Goal: Check status

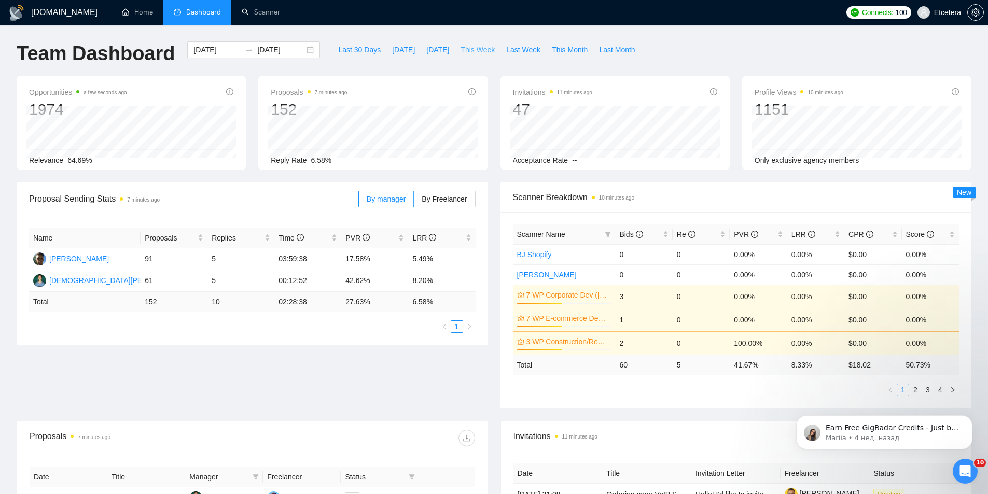
click at [461, 45] on span "This Week" at bounding box center [478, 49] width 34 height 11
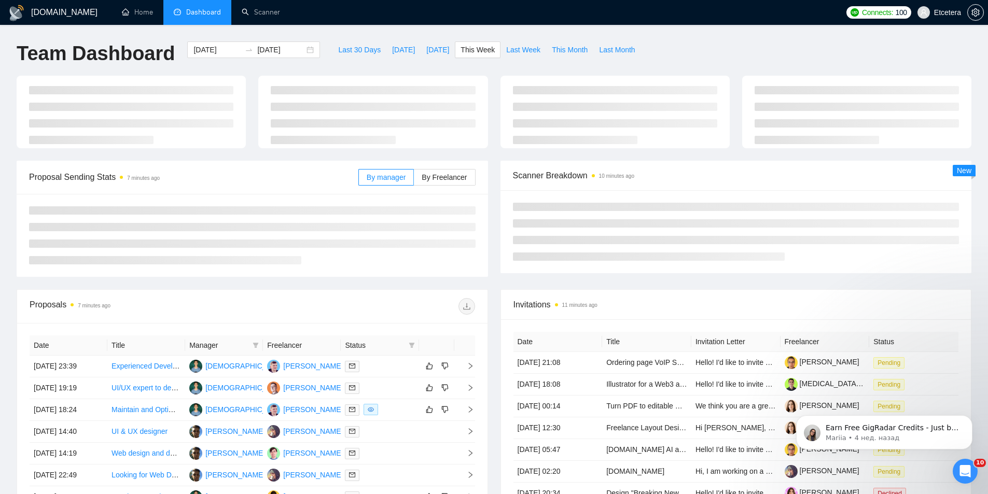
type input "[DATE]"
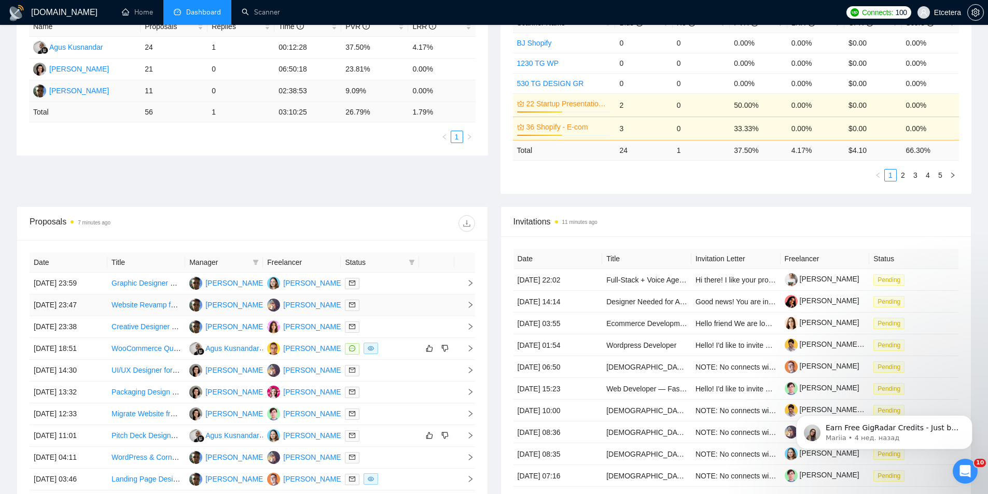
scroll to position [311, 0]
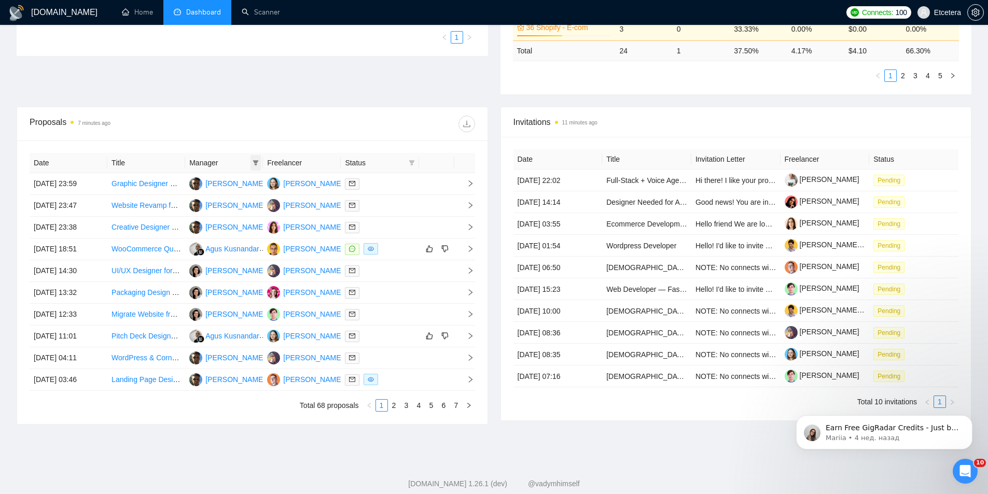
click at [256, 160] on icon "filter" at bounding box center [256, 163] width 6 height 6
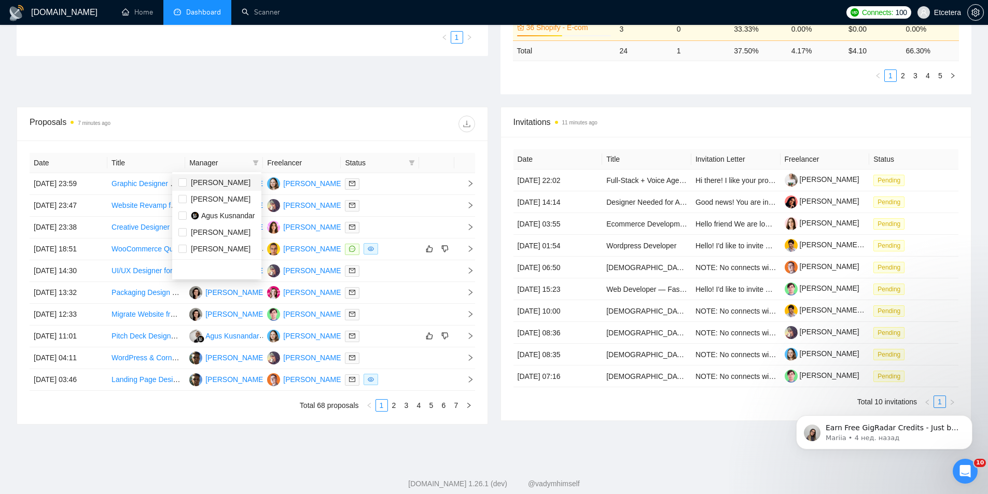
click at [216, 183] on span "[PERSON_NAME]" at bounding box center [221, 182] width 60 height 8
checkbox input "true"
click at [266, 140] on div "Proposals 7 minutes ago" at bounding box center [253, 123] width 446 height 33
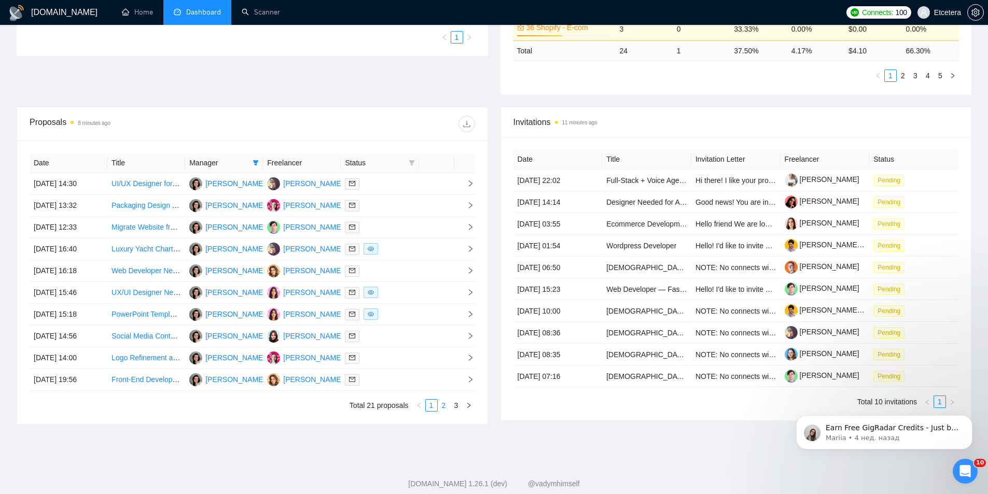
click at [445, 408] on link "2" at bounding box center [443, 405] width 11 height 11
click at [464, 407] on button "button" at bounding box center [469, 405] width 12 height 12
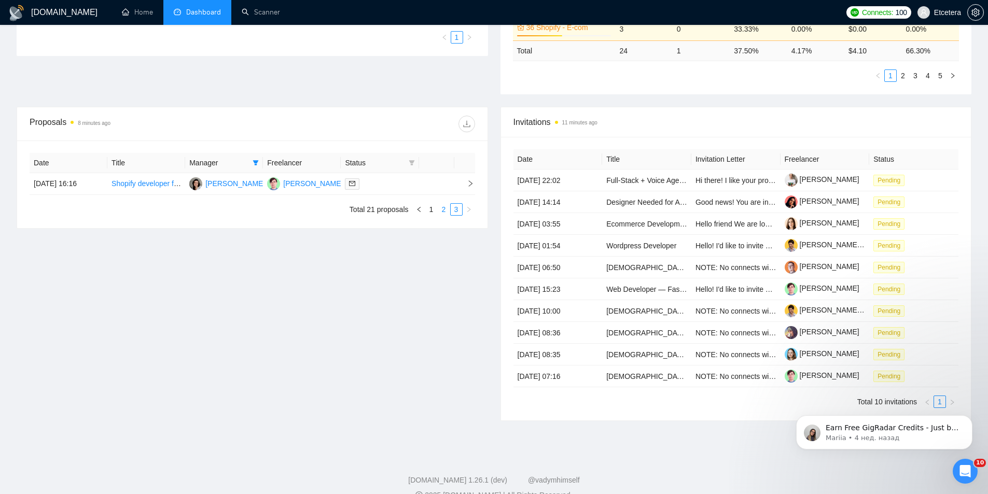
click at [445, 211] on link "2" at bounding box center [443, 209] width 11 height 11
